Goal: Task Accomplishment & Management: Use online tool/utility

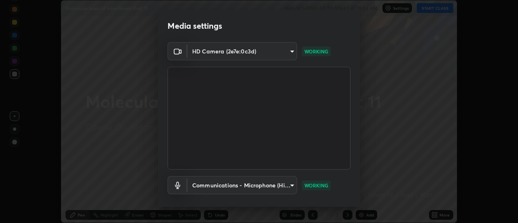
scroll to position [43, 0]
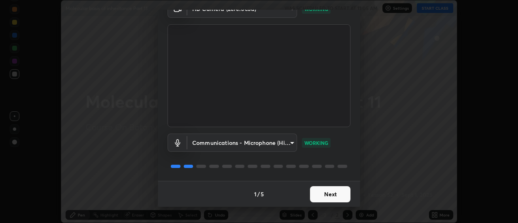
click at [331, 193] on button "Next" at bounding box center [330, 194] width 41 height 16
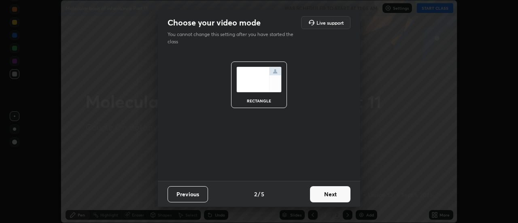
click at [329, 194] on button "Next" at bounding box center [330, 194] width 41 height 16
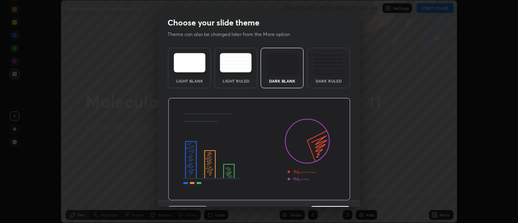
scroll to position [20, 0]
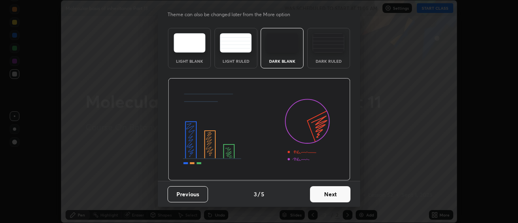
click at [330, 195] on button "Next" at bounding box center [330, 194] width 41 height 16
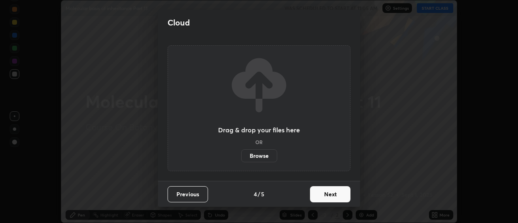
click at [333, 194] on button "Next" at bounding box center [330, 194] width 41 height 16
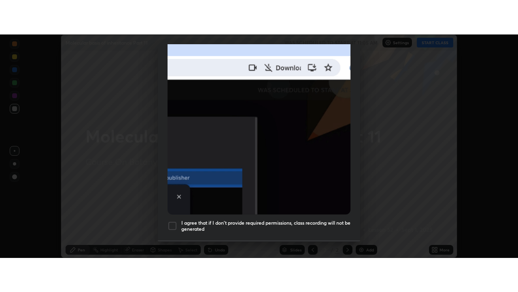
scroll to position [208, 0]
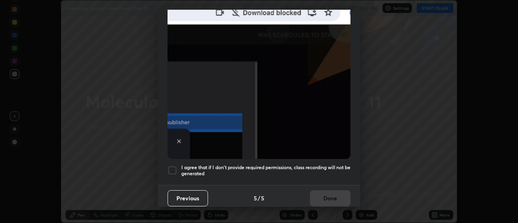
click at [173, 166] on div at bounding box center [173, 171] width 10 height 10
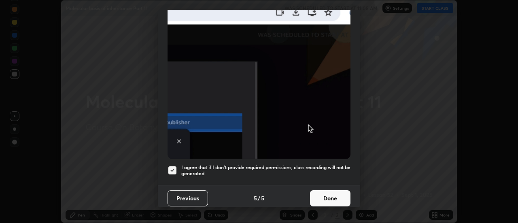
click at [330, 193] on button "Done" at bounding box center [330, 198] width 41 height 16
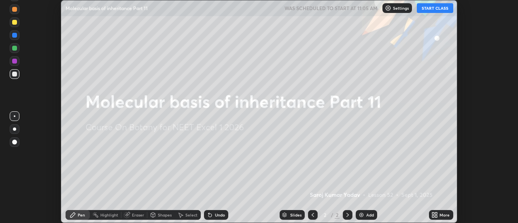
click at [438, 10] on button "START CLASS" at bounding box center [435, 8] width 36 height 10
click at [436, 213] on icon at bounding box center [437, 214] width 2 height 2
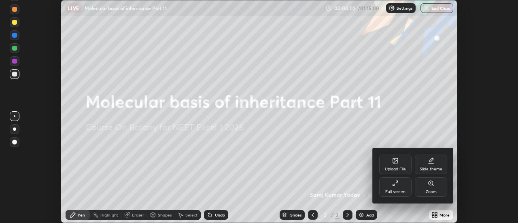
click at [403, 186] on div "Full screen" at bounding box center [396, 186] width 32 height 19
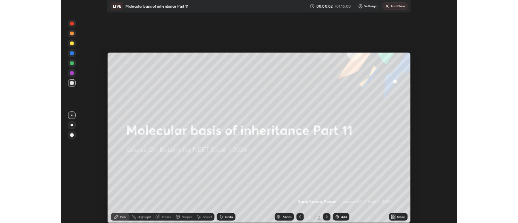
scroll to position [292, 518]
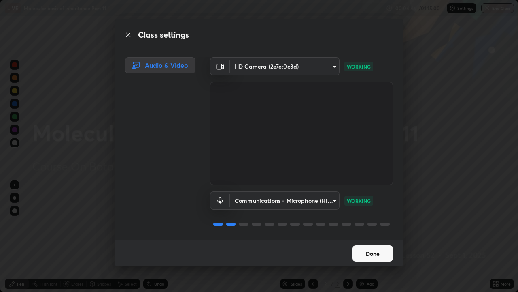
click at [419, 210] on div "Class settings Audio & Video HD Camera (2e7e:0c3d) 3383f6698e18cbd2fda5a9599f9a…" at bounding box center [259, 146] width 518 height 292
click at [436, 198] on div "Class settings Audio & Video HD Camera (2e7e:0c3d) 3383f6698e18cbd2fda5a9599f9a…" at bounding box center [259, 146] width 518 height 292
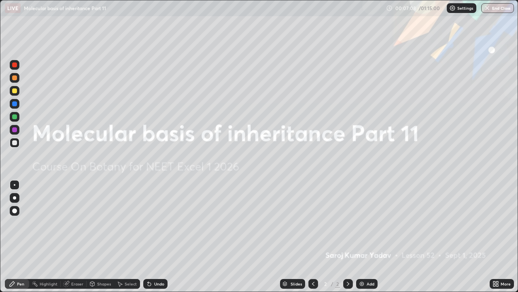
click at [361, 223] on img at bounding box center [362, 283] width 6 height 6
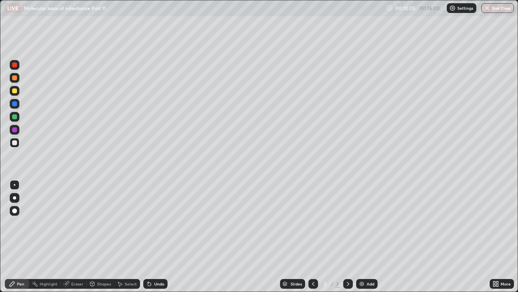
click at [74, 223] on div "Eraser" at bounding box center [77, 283] width 12 height 4
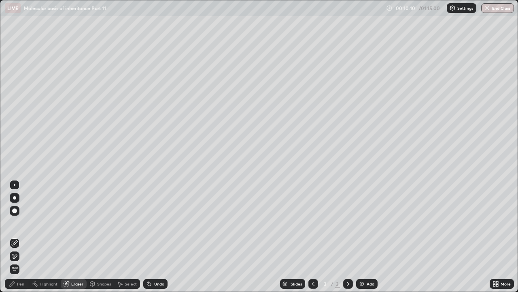
click at [19, 223] on div "Pen" at bounding box center [20, 283] width 7 height 4
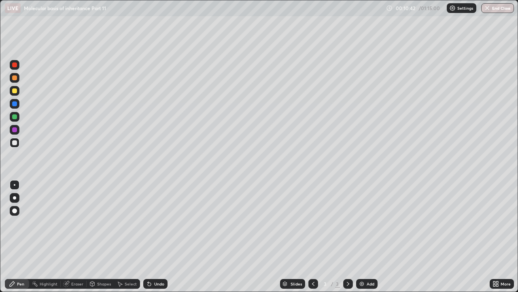
click at [154, 223] on div "Undo" at bounding box center [159, 283] width 10 height 4
click at [156, 223] on div "Undo" at bounding box center [159, 283] width 10 height 4
click at [498, 223] on icon at bounding box center [498, 285] width 2 height 2
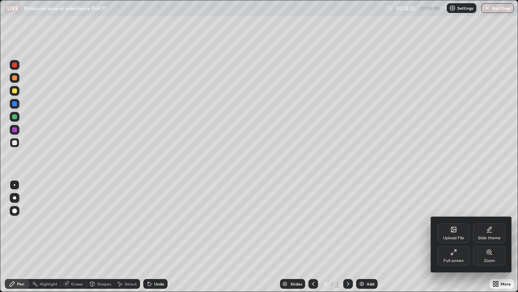
click at [456, 223] on icon at bounding box center [454, 229] width 5 height 5
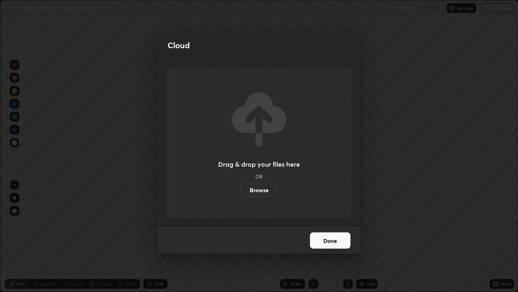
click at [263, 189] on label "Browse" at bounding box center [259, 189] width 36 height 13
click at [241, 189] on input "Browse" at bounding box center [241, 189] width 0 height 13
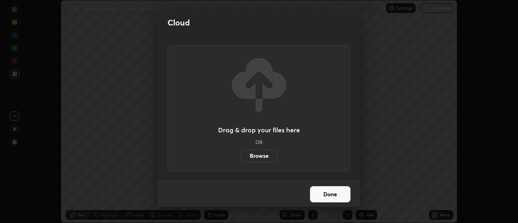
scroll to position [40279, 39984]
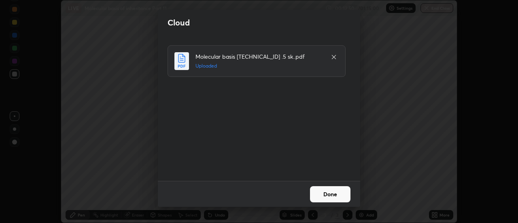
click at [317, 195] on button "Done" at bounding box center [330, 194] width 41 height 16
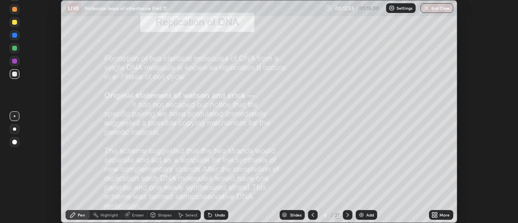
click at [297, 215] on div "Slides" at bounding box center [295, 215] width 11 height 4
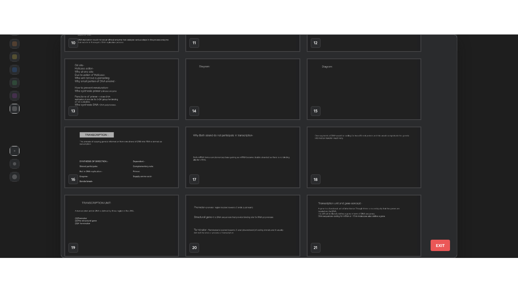
scroll to position [261, 0]
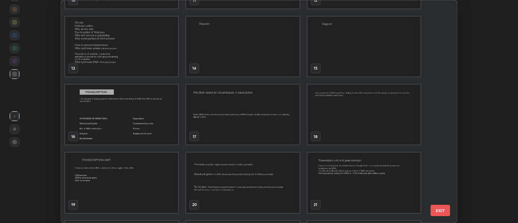
click at [116, 120] on img "grid" at bounding box center [121, 115] width 113 height 60
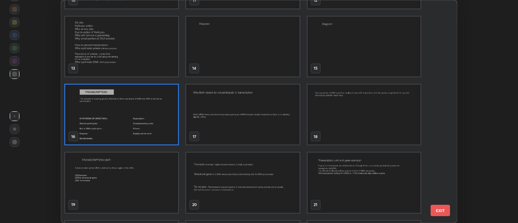
click at [116, 120] on img "grid" at bounding box center [121, 115] width 113 height 60
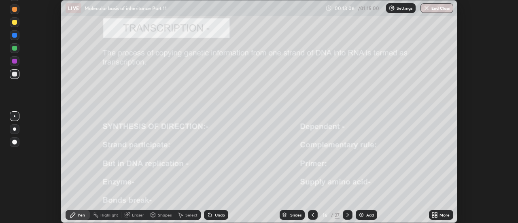
click at [434, 216] on icon at bounding box center [434, 216] width 2 height 2
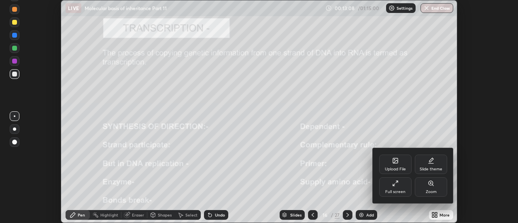
click at [397, 188] on div "Full screen" at bounding box center [396, 186] width 32 height 19
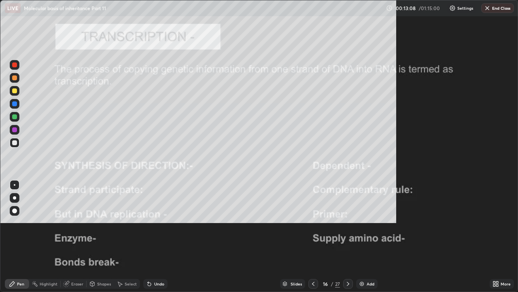
scroll to position [292, 518]
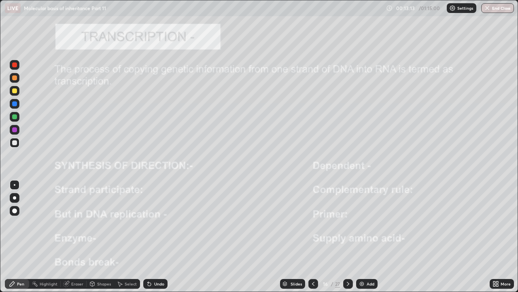
click at [15, 64] on div at bounding box center [14, 64] width 5 height 5
click at [347, 223] on icon at bounding box center [348, 283] width 6 height 6
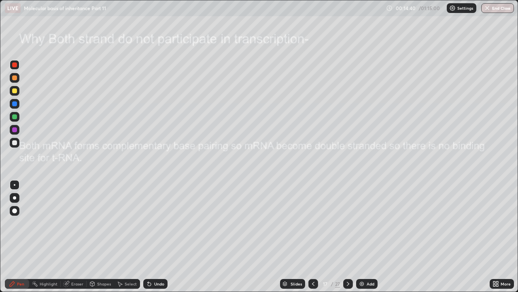
click at [312, 223] on icon at bounding box center [313, 283] width 2 height 4
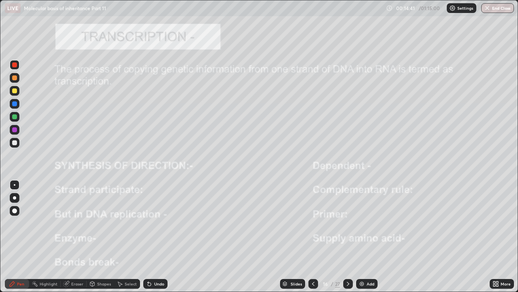
click at [360, 223] on img at bounding box center [362, 283] width 6 height 6
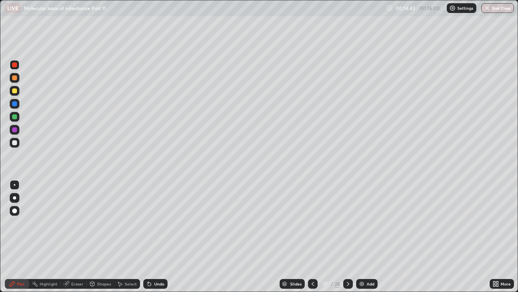
click at [15, 78] on div at bounding box center [14, 77] width 5 height 5
click at [79, 223] on div "Eraser" at bounding box center [77, 283] width 12 height 4
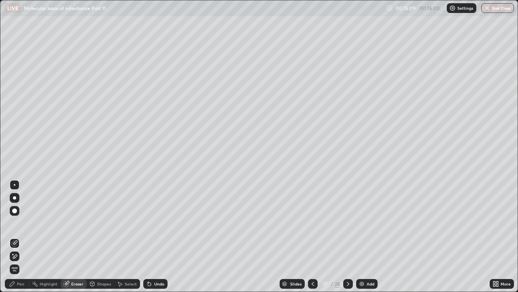
click at [21, 223] on div "Pen" at bounding box center [20, 283] width 7 height 4
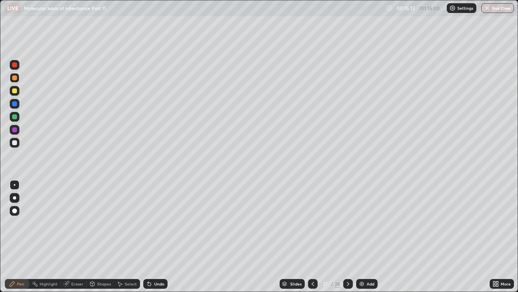
click at [160, 223] on div "Undo" at bounding box center [159, 283] width 10 height 4
click at [14, 141] on div at bounding box center [14, 142] width 5 height 5
click at [15, 198] on div at bounding box center [14, 197] width 3 height 3
click at [14, 78] on div at bounding box center [14, 77] width 5 height 5
click at [159, 223] on div "Undo" at bounding box center [159, 283] width 10 height 4
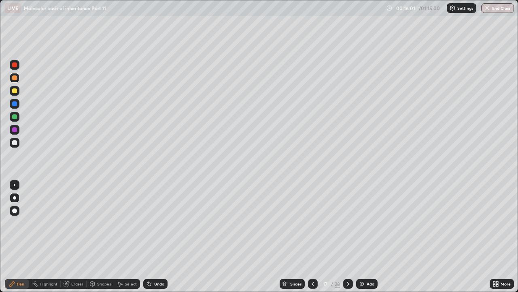
click at [15, 142] on div at bounding box center [14, 142] width 5 height 5
click at [13, 90] on div at bounding box center [14, 90] width 5 height 5
click at [15, 103] on div at bounding box center [14, 103] width 5 height 5
click at [15, 143] on div at bounding box center [14, 142] width 5 height 5
click at [158, 223] on div "Undo" at bounding box center [159, 283] width 10 height 4
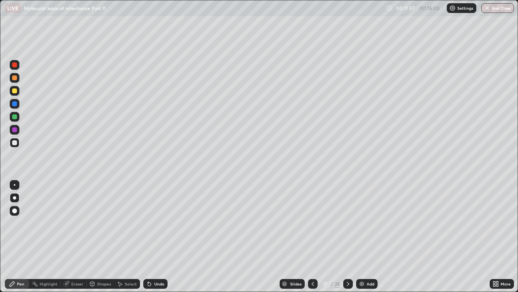
click at [15, 127] on div at bounding box center [15, 130] width 10 height 10
click at [15, 104] on div at bounding box center [14, 103] width 5 height 5
click at [186, 140] on button "Undo" at bounding box center [197, 144] width 23 height 10
click at [15, 143] on div at bounding box center [14, 142] width 5 height 5
click at [73, 223] on div "Eraser" at bounding box center [77, 283] width 12 height 4
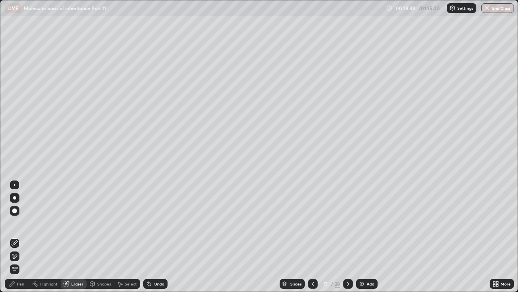
click at [19, 223] on div "Pen" at bounding box center [20, 283] width 7 height 4
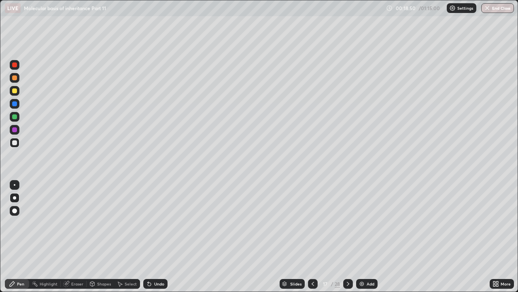
click at [78, 223] on div "Eraser" at bounding box center [77, 283] width 12 height 4
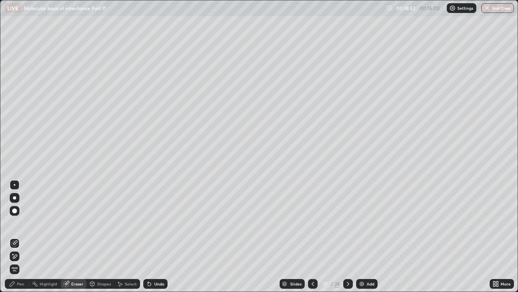
click at [17, 223] on div "Pen" at bounding box center [17, 284] width 24 height 10
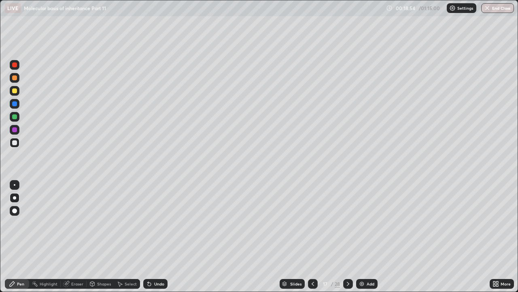
click at [15, 144] on div at bounding box center [14, 142] width 5 height 5
click at [15, 129] on div at bounding box center [14, 129] width 5 height 5
click at [14, 104] on div at bounding box center [14, 103] width 5 height 5
click at [15, 143] on div at bounding box center [14, 142] width 5 height 5
click at [347, 223] on icon at bounding box center [348, 283] width 6 height 6
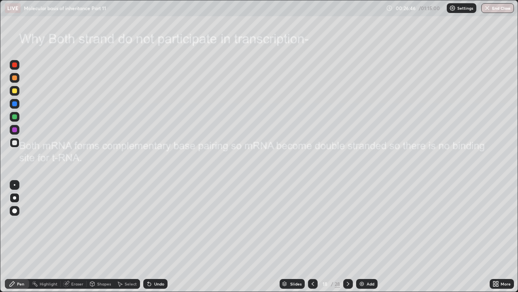
click at [14, 66] on div at bounding box center [14, 64] width 5 height 5
click at [160, 223] on div "Undo" at bounding box center [159, 283] width 10 height 4
click at [16, 223] on div "Pen" at bounding box center [17, 284] width 24 height 10
click at [160, 223] on div "Undo" at bounding box center [155, 284] width 24 height 10
click at [162, 223] on div "Undo" at bounding box center [159, 283] width 10 height 4
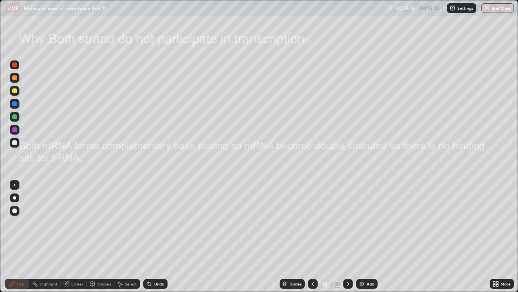
click at [15, 79] on div at bounding box center [14, 77] width 5 height 5
click at [15, 143] on div at bounding box center [14, 142] width 5 height 5
click at [14, 79] on div at bounding box center [14, 77] width 5 height 5
click at [14, 91] on div at bounding box center [14, 90] width 5 height 5
click at [159, 223] on div "Undo" at bounding box center [155, 284] width 24 height 10
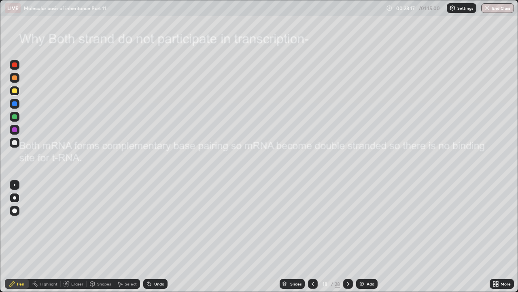
click at [158, 223] on div "Undo" at bounding box center [155, 284] width 24 height 10
click at [160, 223] on div "Undo" at bounding box center [159, 283] width 10 height 4
click at [158, 223] on div "Undo" at bounding box center [159, 283] width 10 height 4
click at [15, 91] on div at bounding box center [14, 90] width 5 height 5
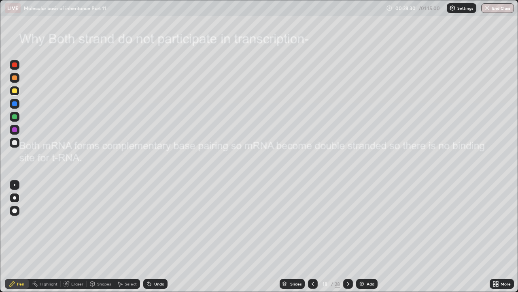
click at [15, 104] on div at bounding box center [14, 103] width 5 height 5
click at [14, 117] on div at bounding box center [14, 116] width 5 height 5
click at [155, 223] on div "Undo" at bounding box center [159, 283] width 10 height 4
click at [157, 223] on div "Undo" at bounding box center [155, 284] width 24 height 10
click at [16, 91] on div at bounding box center [14, 90] width 5 height 5
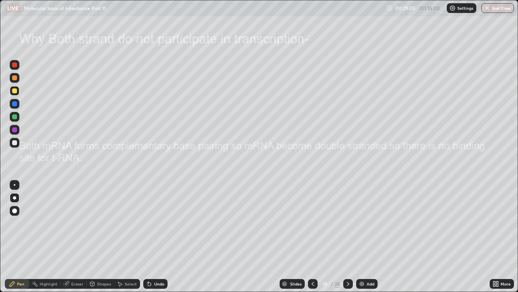
click at [16, 103] on div at bounding box center [14, 103] width 5 height 5
click at [159, 223] on div "Undo" at bounding box center [159, 283] width 10 height 4
click at [76, 223] on div "Eraser" at bounding box center [77, 283] width 12 height 4
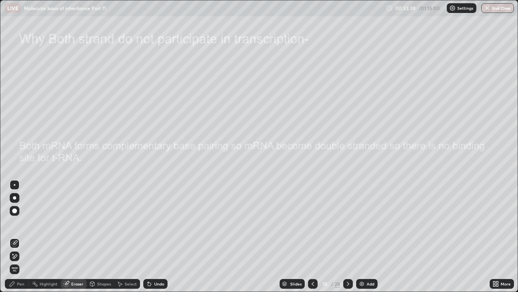
click at [18, 223] on div "Pen" at bounding box center [20, 283] width 7 height 4
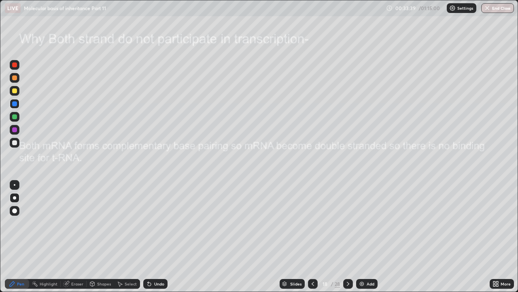
click at [76, 223] on div "Eraser" at bounding box center [77, 283] width 12 height 4
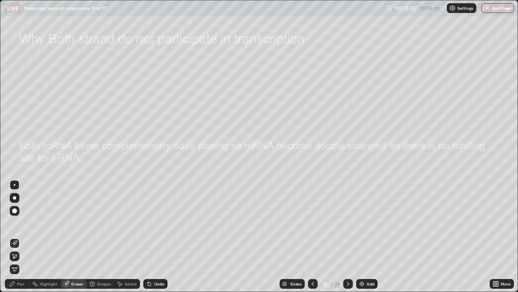
click at [19, 223] on div "Pen" at bounding box center [20, 283] width 7 height 4
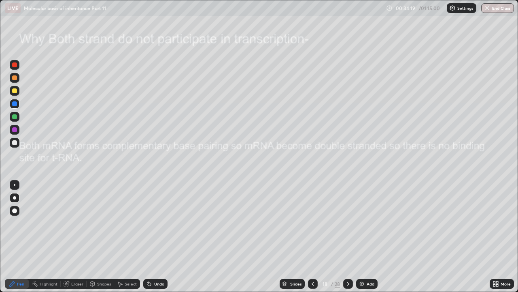
click at [77, 223] on div "Eraser" at bounding box center [77, 283] width 12 height 4
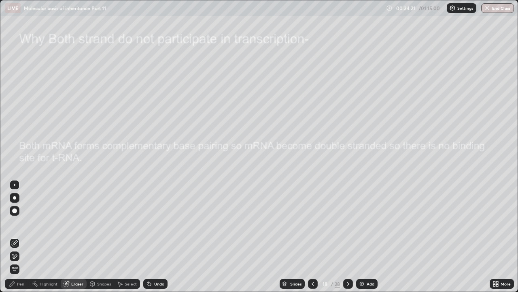
click at [17, 223] on div "Pen" at bounding box center [17, 284] width 24 height 10
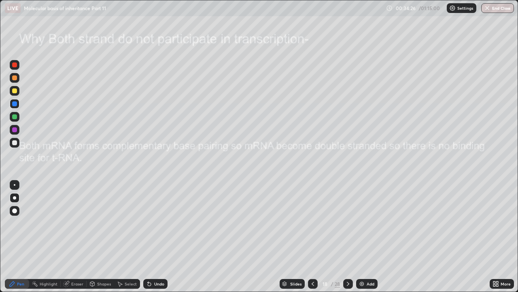
click at [14, 223] on icon at bounding box center [12, 283] width 5 height 5
click at [15, 91] on div at bounding box center [14, 90] width 5 height 5
click at [74, 223] on div "Eraser" at bounding box center [77, 283] width 12 height 4
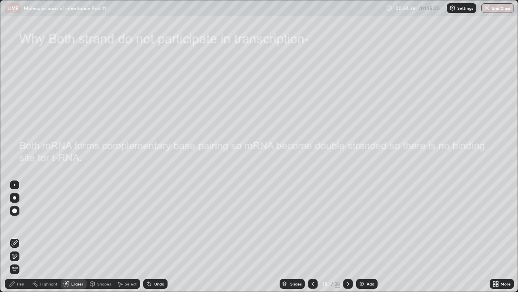
click at [19, 223] on div "Pen" at bounding box center [20, 283] width 7 height 4
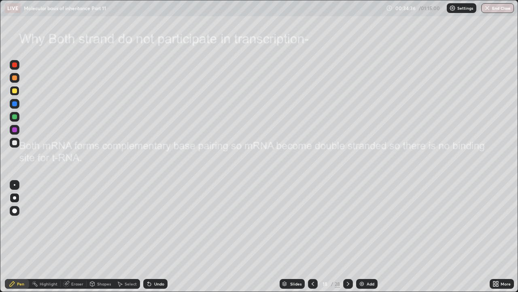
click at [15, 91] on div at bounding box center [14, 90] width 5 height 5
click at [15, 142] on div at bounding box center [14, 142] width 5 height 5
click at [15, 79] on div at bounding box center [14, 77] width 5 height 5
click at [13, 104] on div at bounding box center [14, 103] width 5 height 5
click at [72, 223] on div "Eraser" at bounding box center [77, 283] width 12 height 4
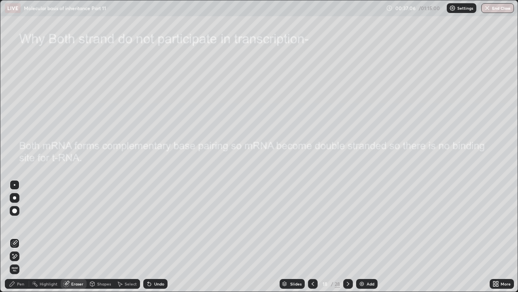
click at [15, 223] on icon at bounding box center [12, 283] width 6 height 6
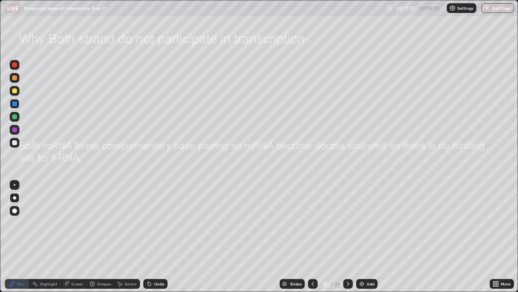
click at [75, 223] on div "Eraser" at bounding box center [77, 283] width 12 height 4
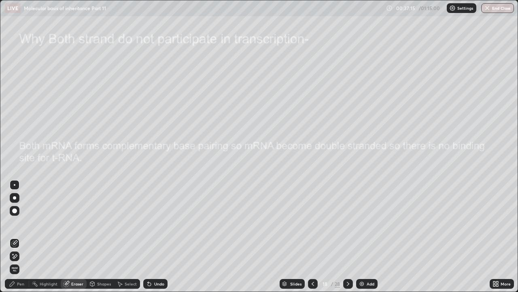
click at [16, 223] on div "Pen" at bounding box center [17, 284] width 24 height 10
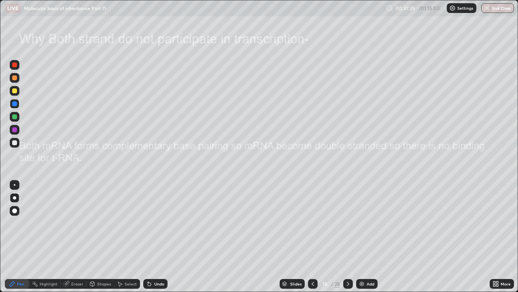
click at [14, 91] on div at bounding box center [14, 90] width 5 height 5
click at [68, 223] on icon at bounding box center [66, 283] width 6 height 6
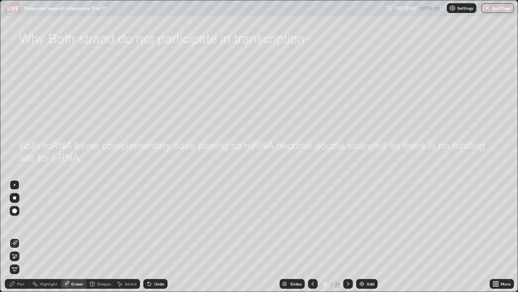
click at [25, 223] on div "Pen" at bounding box center [17, 284] width 24 height 10
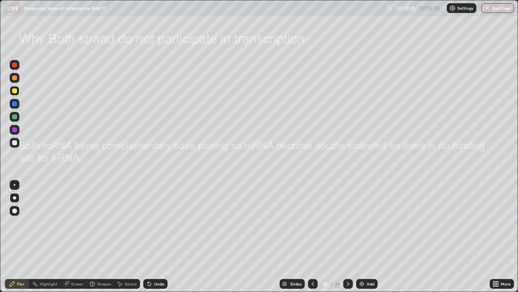
click at [15, 105] on div at bounding box center [14, 103] width 5 height 5
click at [348, 223] on icon at bounding box center [348, 283] width 6 height 6
click at [312, 223] on icon at bounding box center [313, 283] width 2 height 4
click at [15, 78] on div at bounding box center [14, 77] width 5 height 5
click at [15, 65] on div at bounding box center [14, 64] width 5 height 5
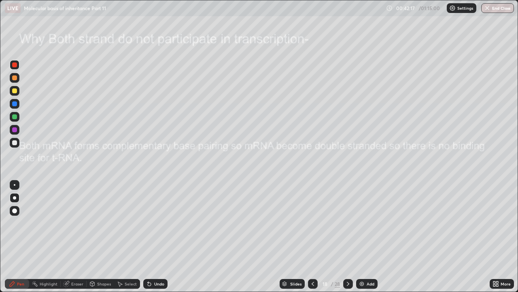
click at [16, 90] on div at bounding box center [14, 90] width 5 height 5
click at [14, 79] on div at bounding box center [14, 77] width 5 height 5
click at [14, 91] on div at bounding box center [14, 90] width 5 height 5
click at [15, 198] on div at bounding box center [14, 197] width 3 height 3
click at [15, 104] on div at bounding box center [14, 103] width 5 height 5
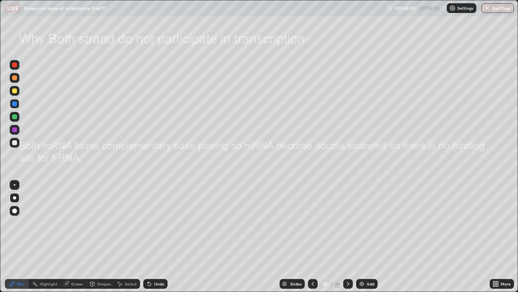
click at [14, 90] on div at bounding box center [14, 90] width 5 height 5
click at [10, 223] on div at bounding box center [14, 226] width 13 height 97
click at [348, 223] on icon at bounding box center [348, 283] width 6 height 6
click at [16, 78] on div at bounding box center [14, 77] width 5 height 5
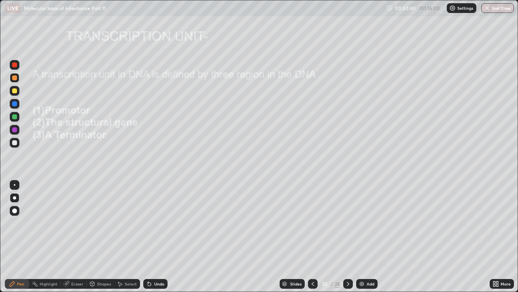
click at [14, 64] on div at bounding box center [14, 64] width 5 height 5
click at [156, 223] on div "Undo" at bounding box center [159, 283] width 10 height 4
click at [100, 223] on div "Shapes" at bounding box center [104, 283] width 14 height 4
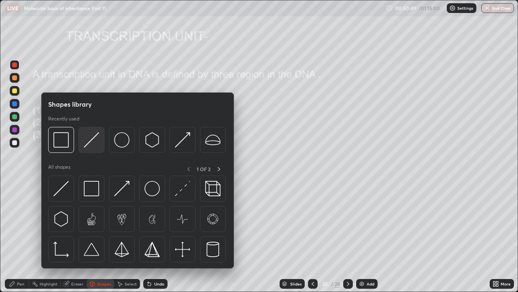
click at [95, 141] on img at bounding box center [91, 139] width 15 height 15
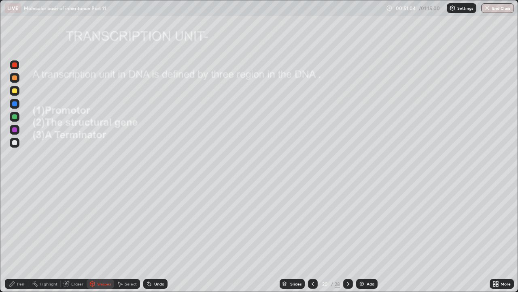
click at [17, 223] on div "Pen" at bounding box center [20, 283] width 7 height 4
click at [14, 79] on div at bounding box center [14, 77] width 5 height 5
click at [14, 90] on div at bounding box center [14, 90] width 5 height 5
click at [15, 77] on div at bounding box center [14, 77] width 5 height 5
click at [156, 223] on div "Undo" at bounding box center [159, 283] width 10 height 4
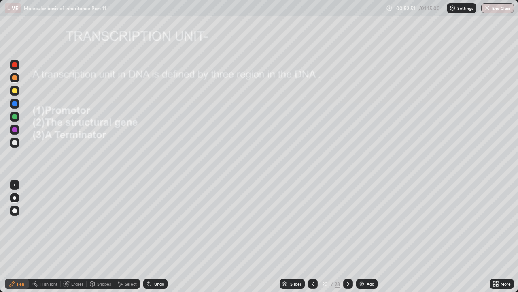
click at [15, 65] on div at bounding box center [14, 64] width 5 height 5
click at [13, 143] on div at bounding box center [14, 142] width 5 height 5
click at [15, 78] on div at bounding box center [14, 77] width 5 height 5
click at [154, 223] on div "Undo" at bounding box center [159, 283] width 10 height 4
click at [162, 223] on div "Undo" at bounding box center [159, 283] width 10 height 4
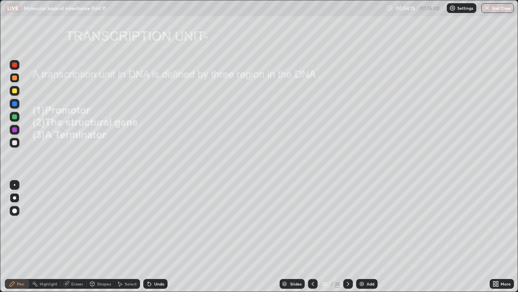
click at [161, 223] on div "Undo" at bounding box center [159, 283] width 10 height 4
click at [161, 223] on div "Undo" at bounding box center [155, 284] width 24 height 10
click at [160, 223] on div "Undo" at bounding box center [155, 284] width 24 height 10
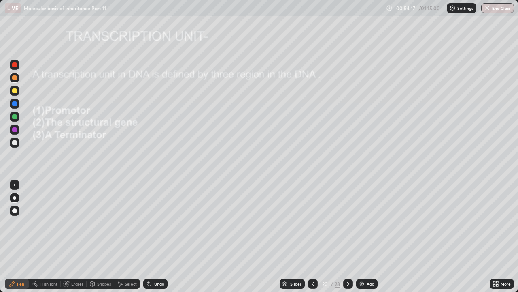
click at [160, 223] on div "Undo" at bounding box center [155, 284] width 24 height 10
click at [15, 91] on div at bounding box center [14, 90] width 5 height 5
click at [15, 141] on div at bounding box center [14, 142] width 5 height 5
click at [156, 223] on div "Undo" at bounding box center [159, 283] width 10 height 4
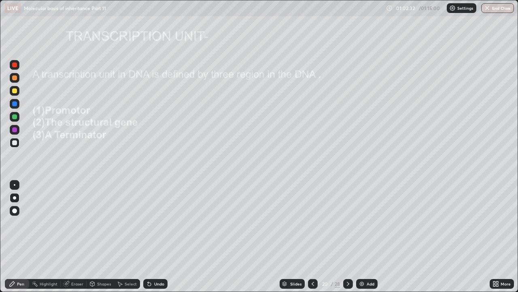
click at [156, 223] on div "Undo" at bounding box center [159, 283] width 10 height 4
click at [155, 223] on div "Undo" at bounding box center [159, 283] width 10 height 4
click at [158, 223] on div "Undo" at bounding box center [159, 283] width 10 height 4
click at [348, 223] on icon at bounding box center [348, 283] width 6 height 6
click at [311, 223] on icon at bounding box center [313, 283] width 6 height 6
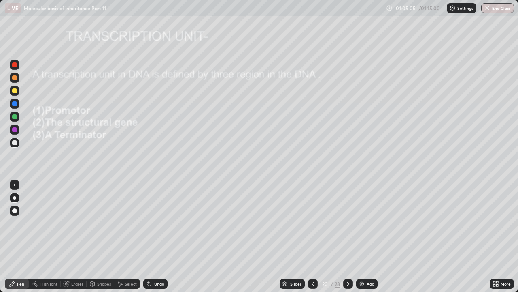
click at [360, 223] on img at bounding box center [362, 283] width 6 height 6
click at [14, 65] on div at bounding box center [14, 64] width 5 height 5
click at [103, 223] on div "Shapes" at bounding box center [104, 283] width 14 height 4
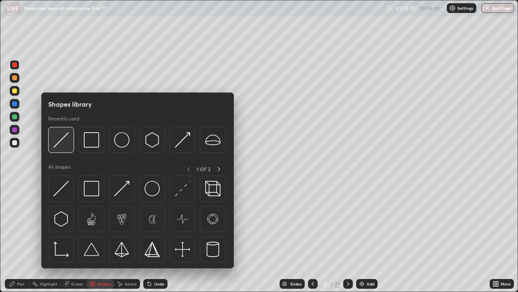
click at [66, 137] on img at bounding box center [60, 139] width 15 height 15
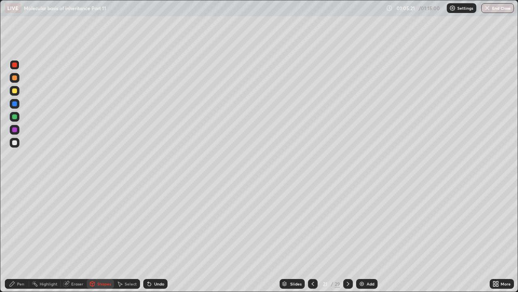
click at [19, 223] on div "Pen" at bounding box center [20, 283] width 7 height 4
click at [20, 223] on div "Pen" at bounding box center [20, 283] width 7 height 4
click at [15, 90] on div at bounding box center [14, 90] width 5 height 5
click at [161, 223] on div "Undo" at bounding box center [159, 283] width 10 height 4
click at [15, 223] on icon at bounding box center [12, 283] width 6 height 6
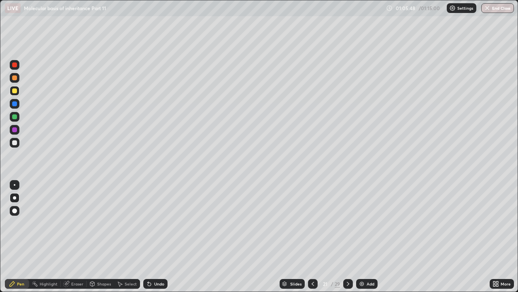
click at [15, 77] on div at bounding box center [14, 77] width 5 height 5
click at [15, 91] on div at bounding box center [14, 90] width 5 height 5
click at [15, 78] on div at bounding box center [14, 77] width 5 height 5
click at [15, 141] on div at bounding box center [14, 142] width 5 height 5
click at [160, 223] on div "Undo" at bounding box center [159, 283] width 10 height 4
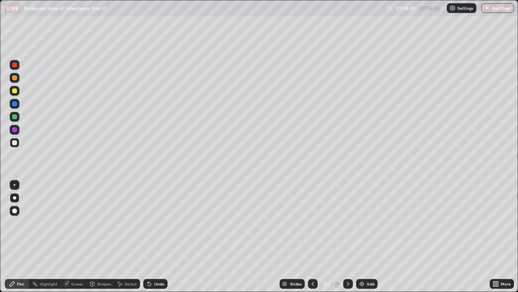
click at [14, 77] on div at bounding box center [14, 77] width 5 height 5
click at [15, 143] on div at bounding box center [14, 142] width 5 height 5
click at [72, 223] on div "Eraser" at bounding box center [77, 283] width 12 height 4
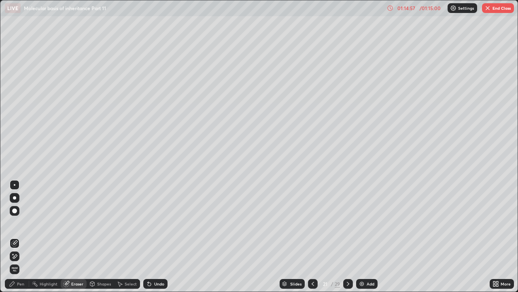
click at [21, 223] on div "Pen" at bounding box center [20, 283] width 7 height 4
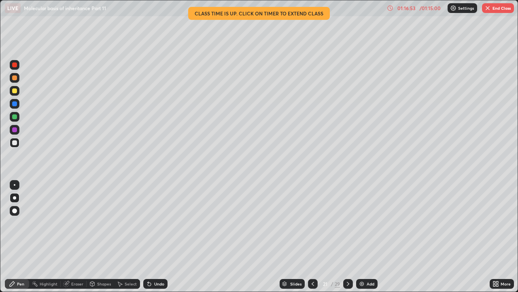
click at [347, 223] on icon at bounding box center [348, 283] width 6 height 6
click at [494, 11] on button "End Class" at bounding box center [498, 8] width 32 height 10
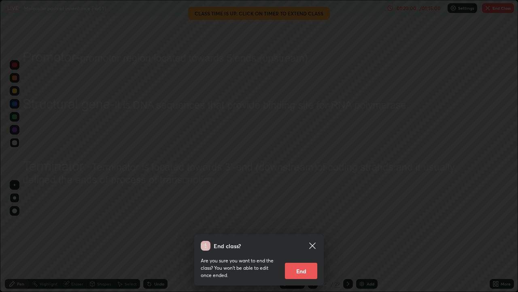
click at [303, 223] on button "End" at bounding box center [301, 270] width 32 height 16
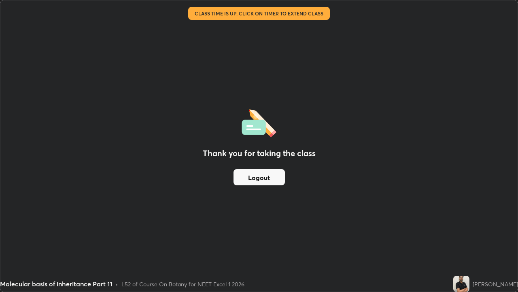
click at [341, 110] on div "Thank you for taking the class Logout" at bounding box center [259, 145] width 518 height 291
